Goal: Information Seeking & Learning: Learn about a topic

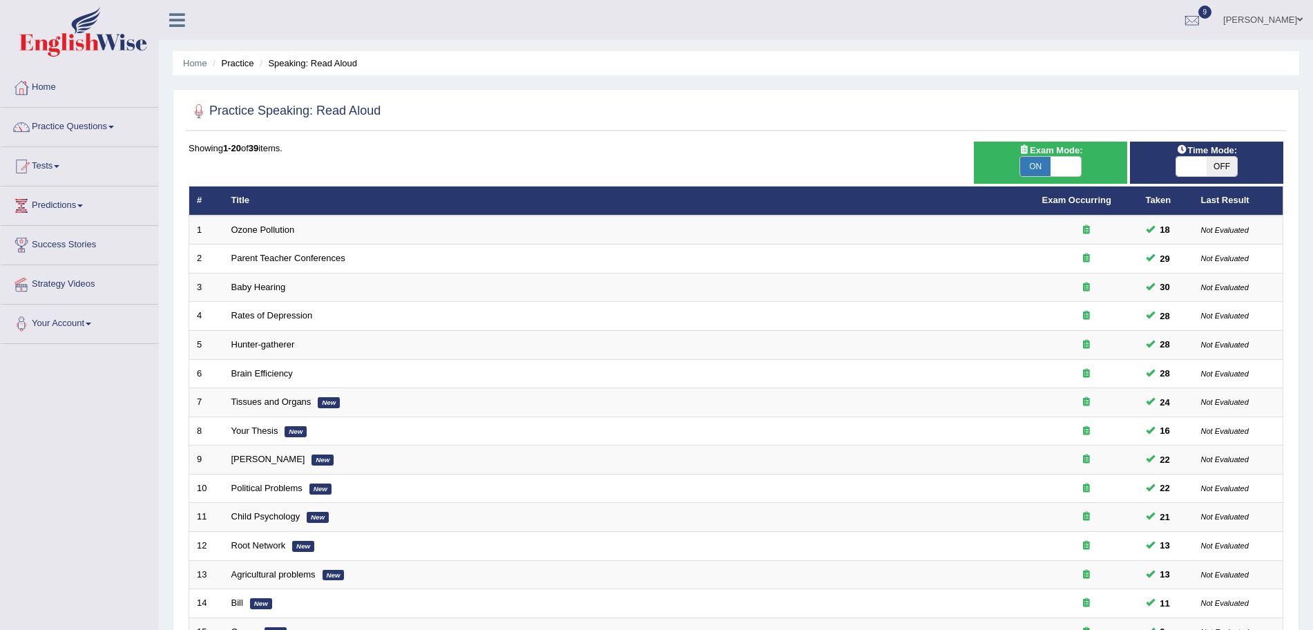
click at [64, 31] on img at bounding box center [83, 32] width 128 height 50
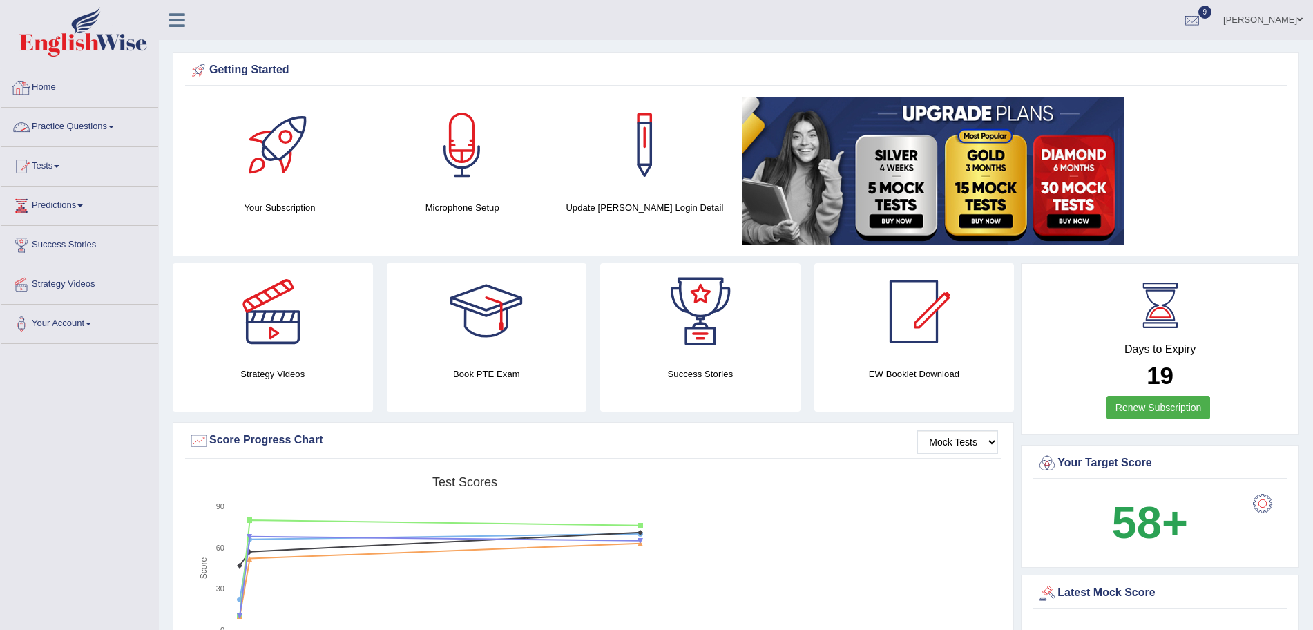
click at [61, 124] on link "Practice Questions" at bounding box center [79, 125] width 157 height 35
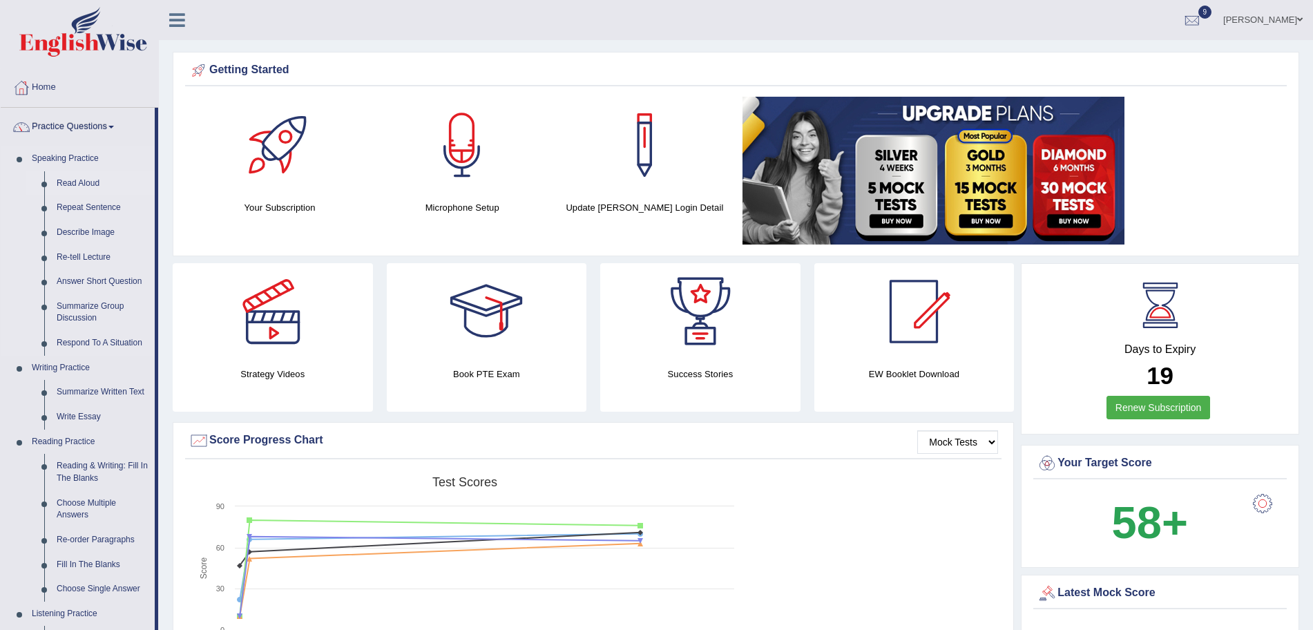
click at [80, 176] on link "Read Aloud" at bounding box center [102, 183] width 104 height 25
